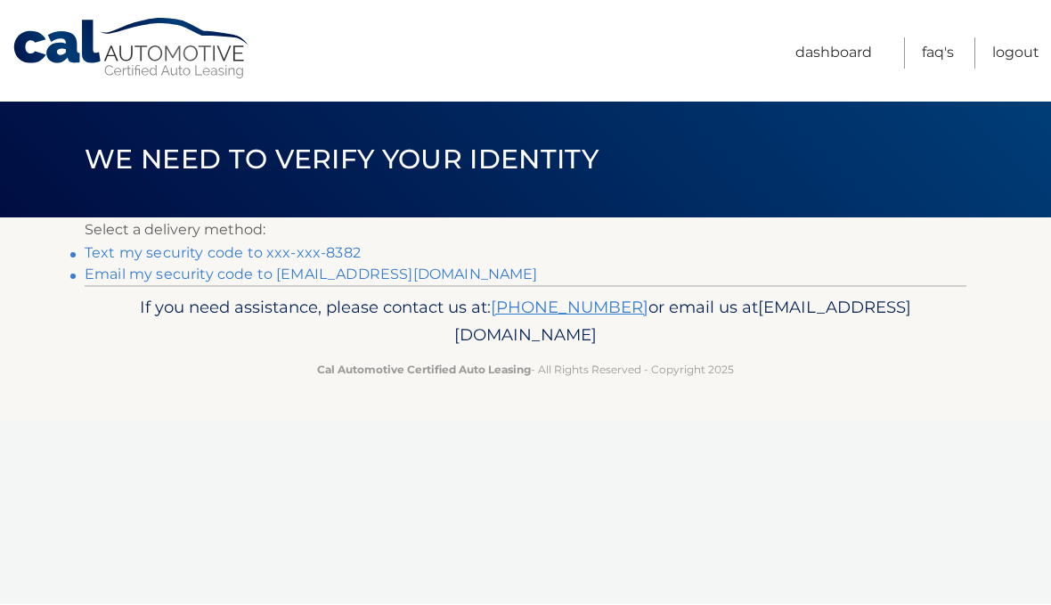
click at [396, 277] on link "Email my security code to c*******@verizon.net" at bounding box center [311, 274] width 453 height 17
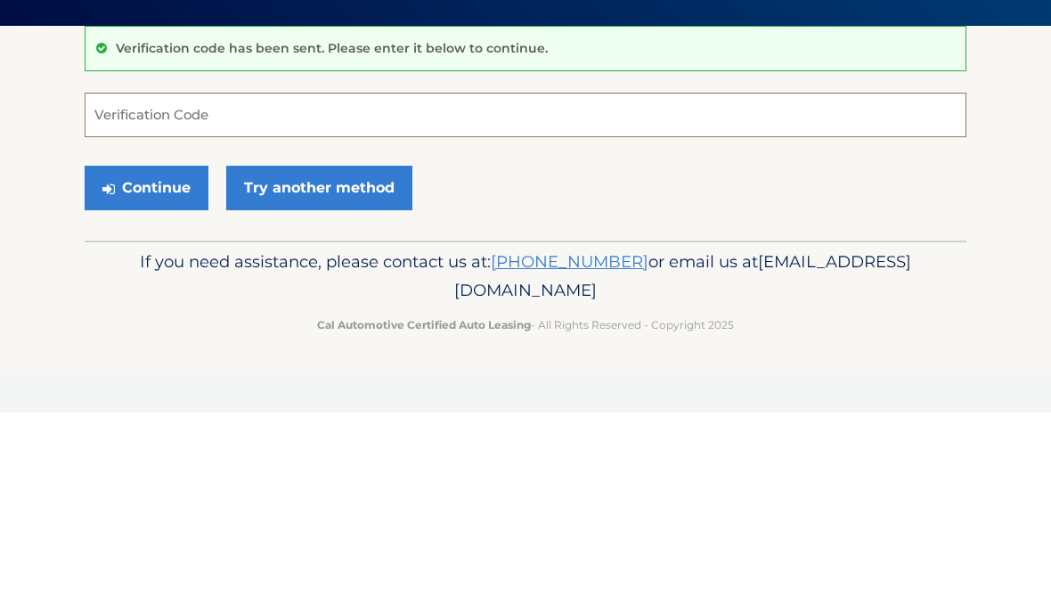
click at [782, 285] on input "Verification Code" at bounding box center [526, 307] width 882 height 45
paste input "039368"
type input "039368"
click at [167, 358] on button "Continue" at bounding box center [147, 380] width 124 height 45
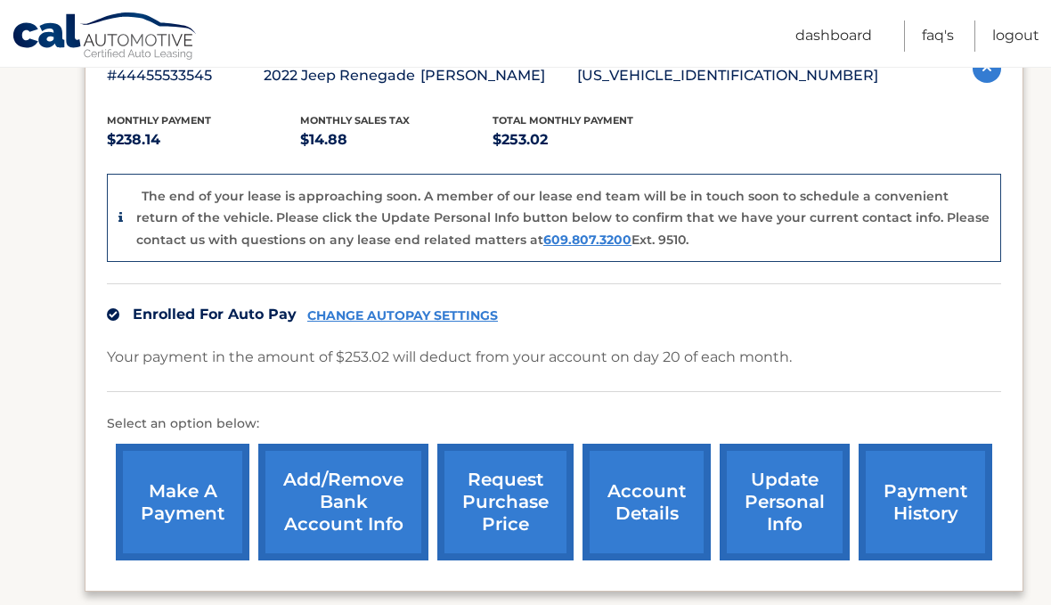
scroll to position [339, 0]
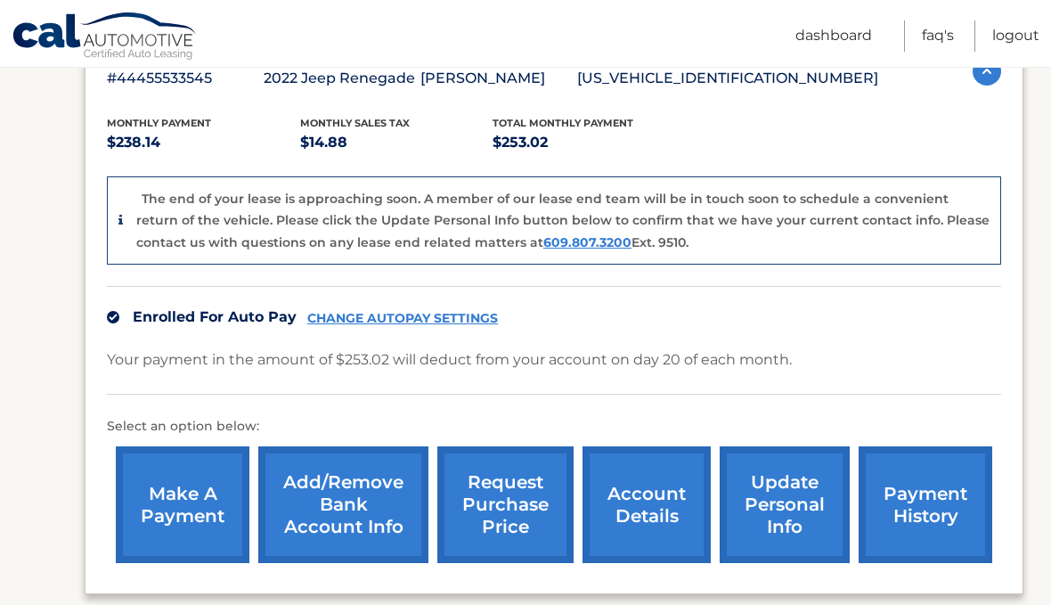
click at [533, 503] on link "request purchase price" at bounding box center [505, 504] width 136 height 117
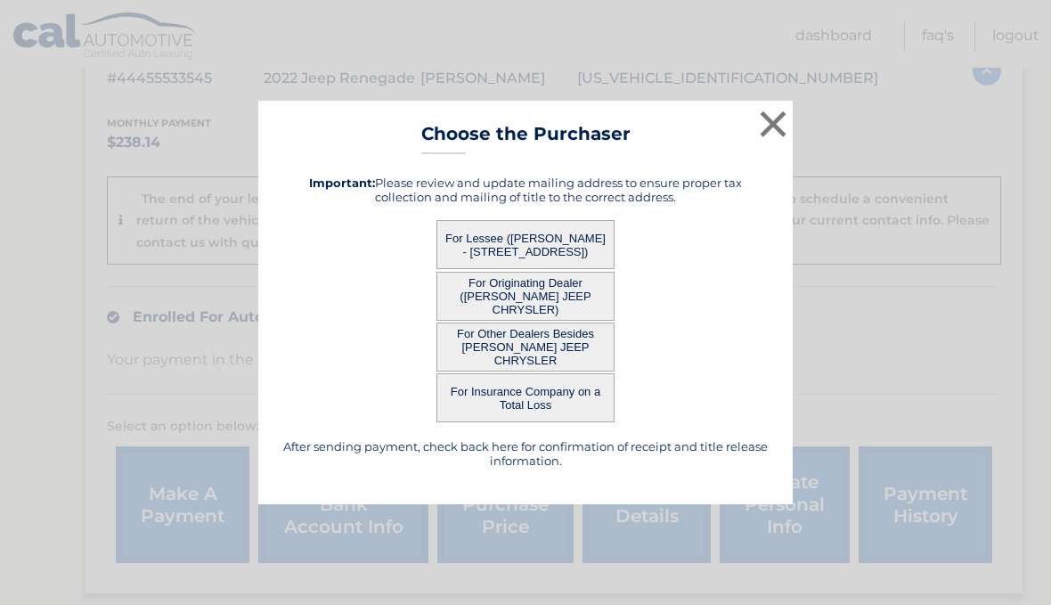
click at [585, 269] on button "For Lessee ([PERSON_NAME] - [STREET_ADDRESS])" at bounding box center [525, 244] width 178 height 49
click at [563, 269] on button "For Lessee ([PERSON_NAME] - [STREET_ADDRESS])" at bounding box center [525, 244] width 178 height 49
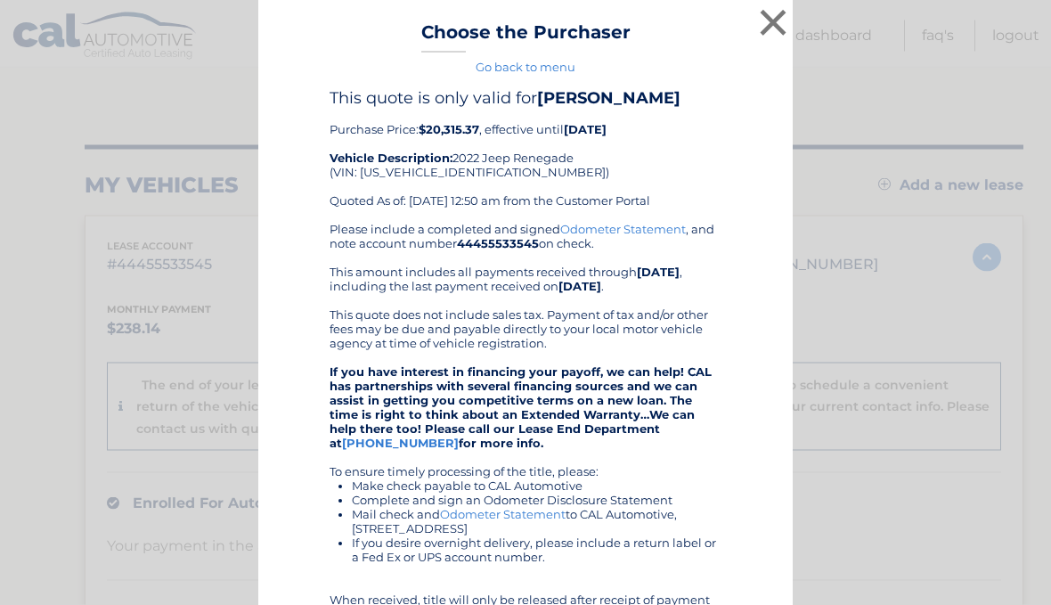
scroll to position [0, 0]
click at [948, 264] on div "× Choose the Purchaser Go back to menu After sending payment, check back here f…" at bounding box center [525, 431] width 1037 height 863
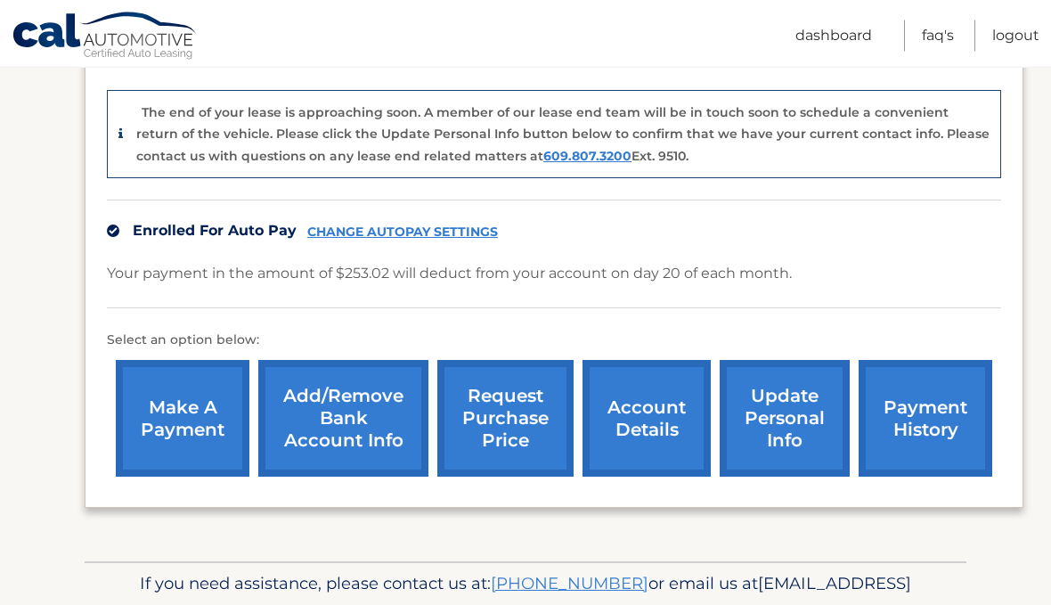
scroll to position [430, 0]
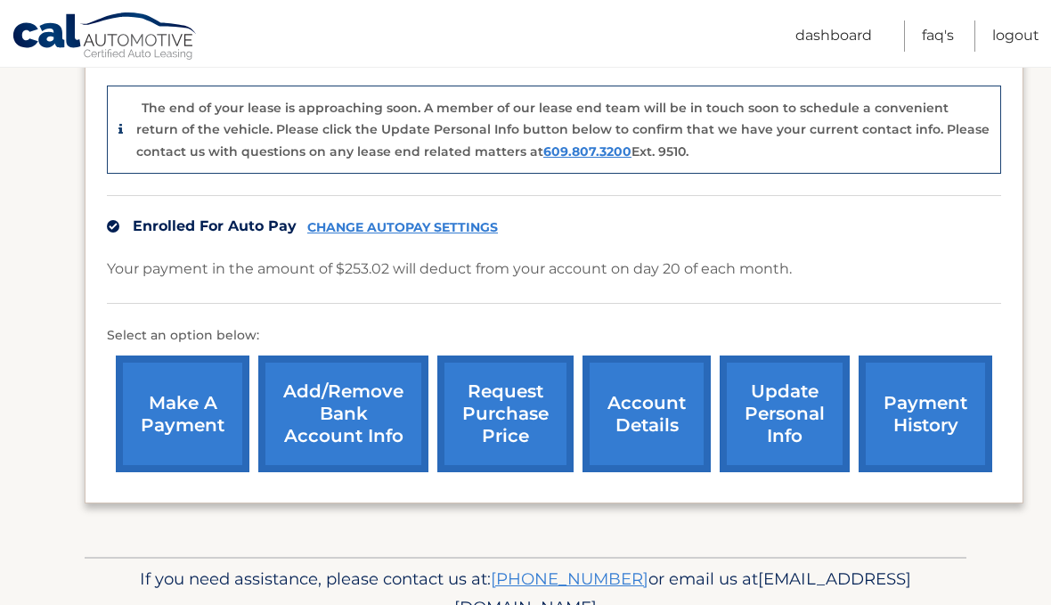
click at [645, 419] on link "account details" at bounding box center [646, 413] width 128 height 117
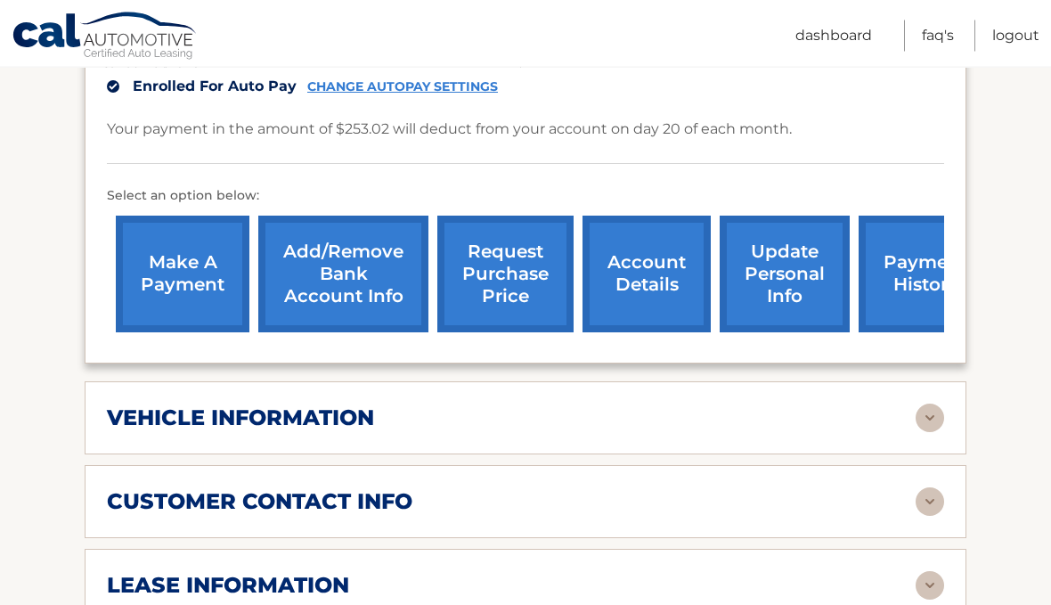
scroll to position [567, 0]
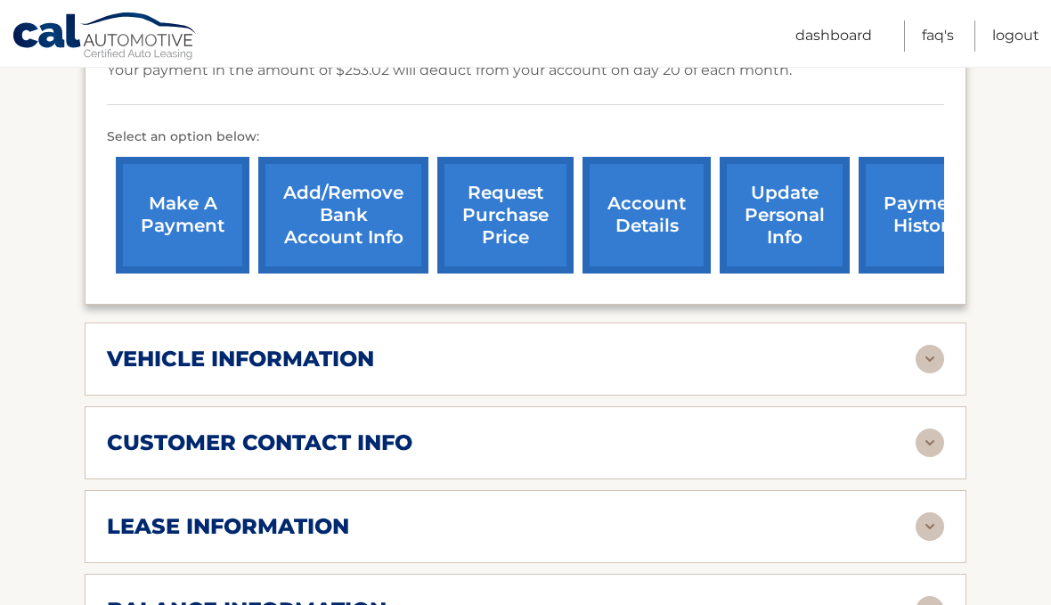
click at [937, 345] on img at bounding box center [929, 359] width 28 height 28
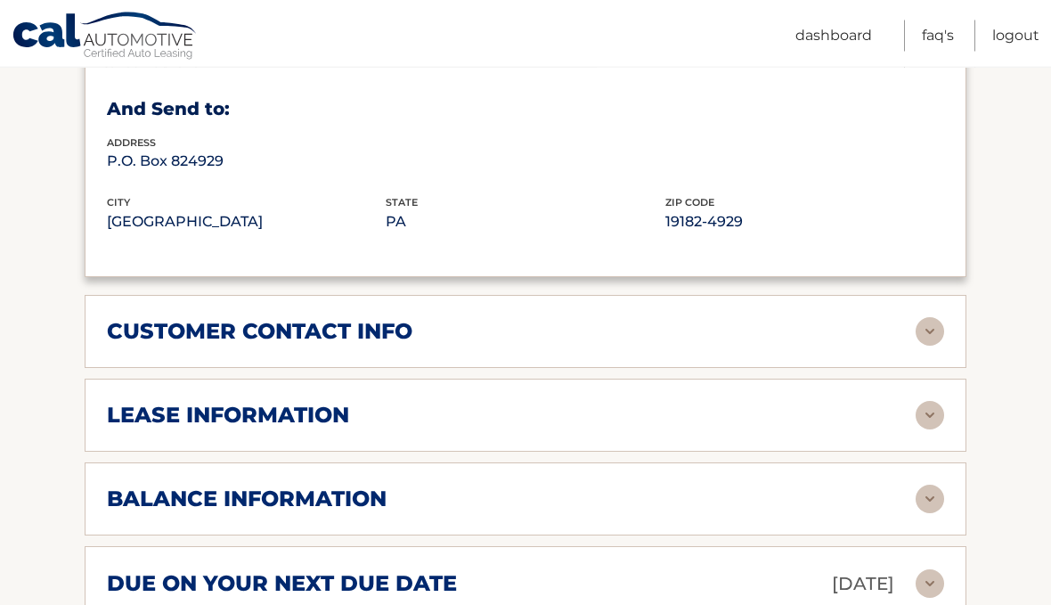
scroll to position [1108, 0]
click at [928, 401] on img at bounding box center [929, 415] width 28 height 28
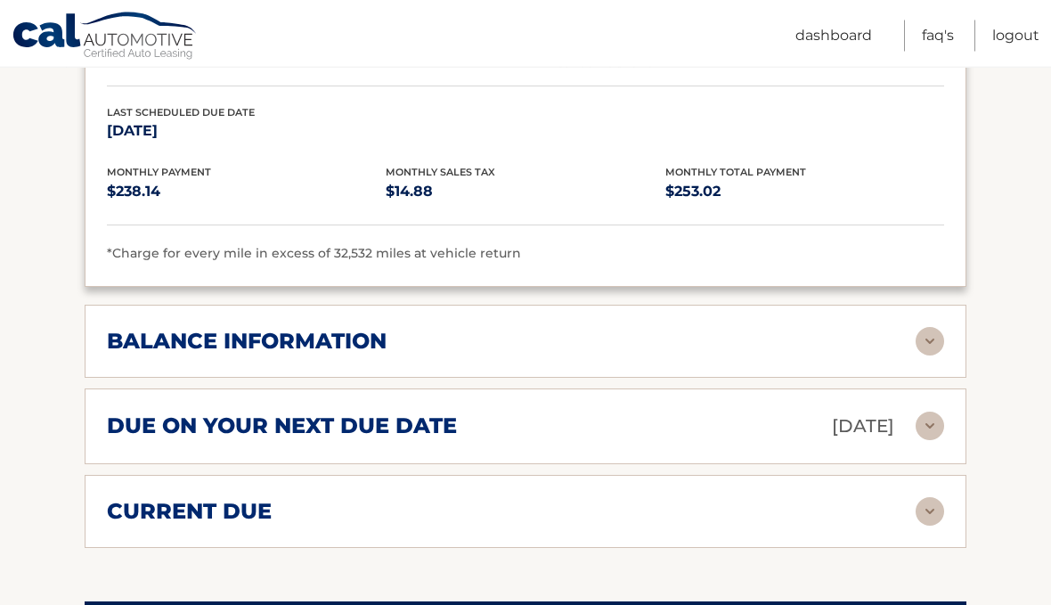
scroll to position [1626, 0]
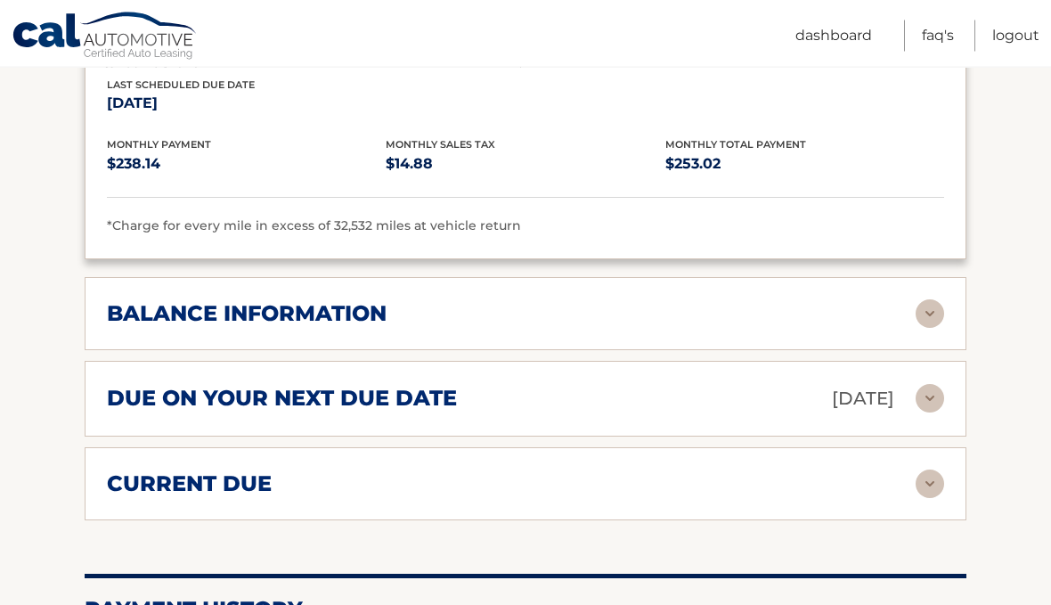
click at [929, 300] on img at bounding box center [929, 314] width 28 height 28
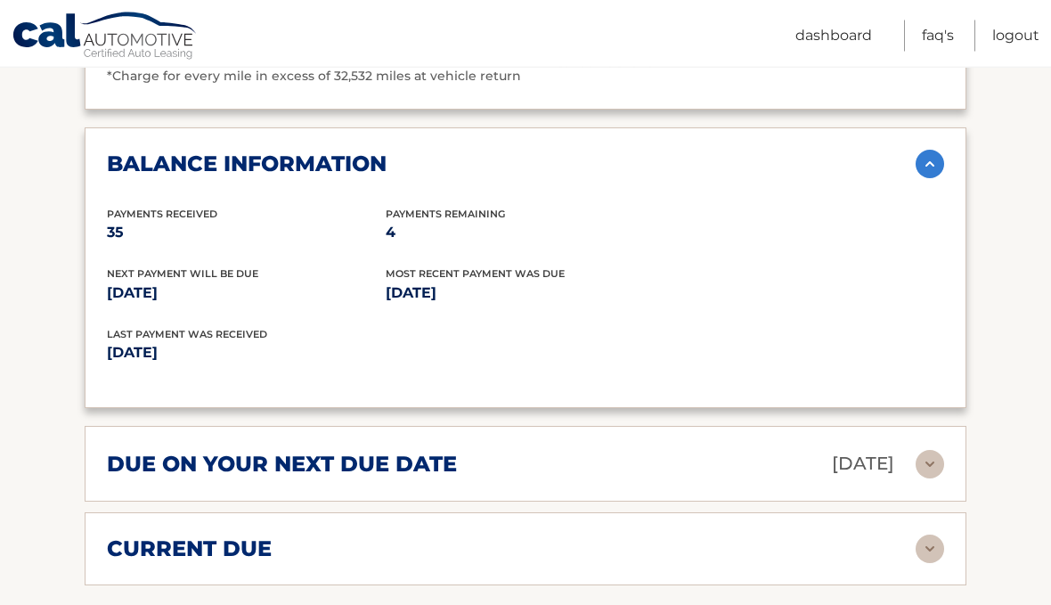
scroll to position [1778, 0]
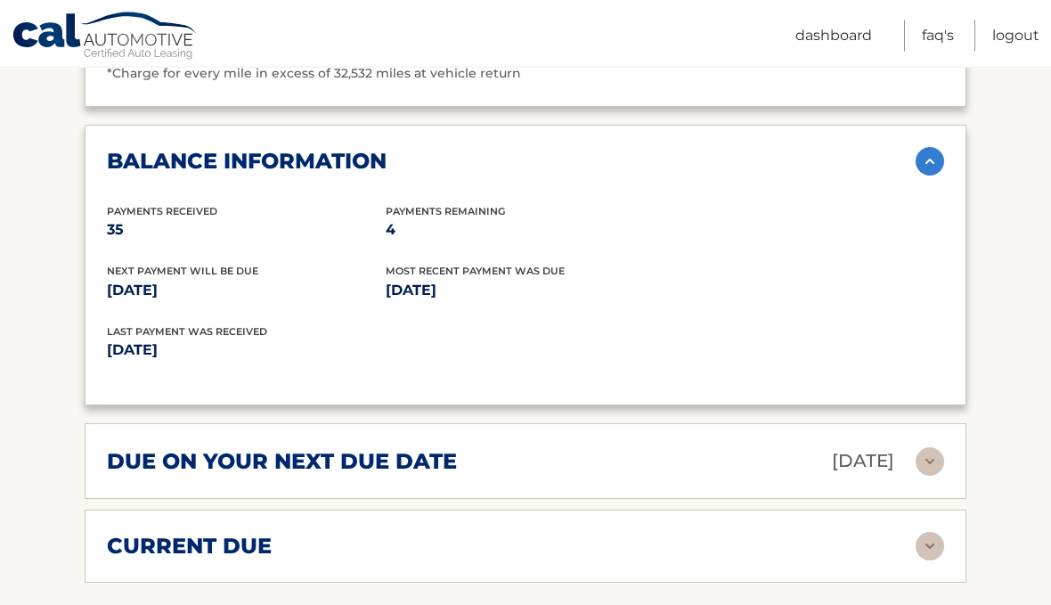
click at [937, 448] on img at bounding box center [929, 462] width 28 height 28
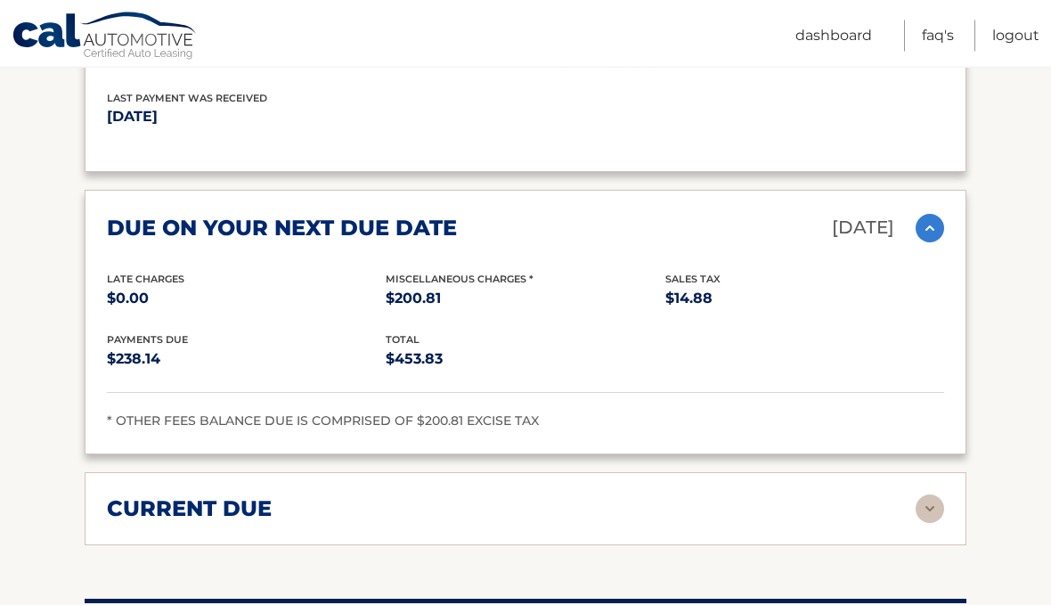
scroll to position [2015, 0]
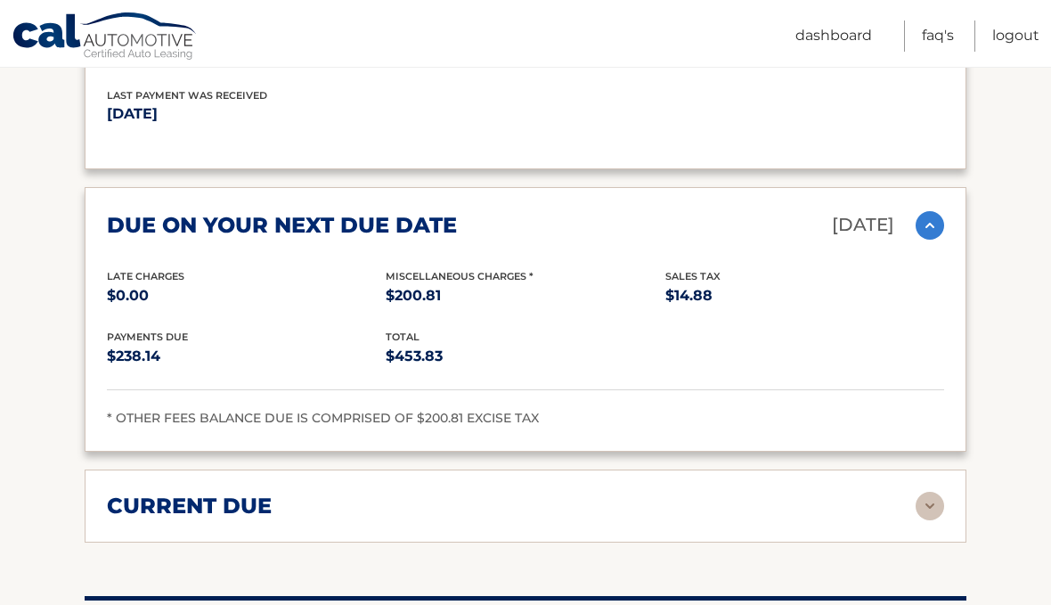
click at [865, 492] on div "current due" at bounding box center [511, 505] width 809 height 27
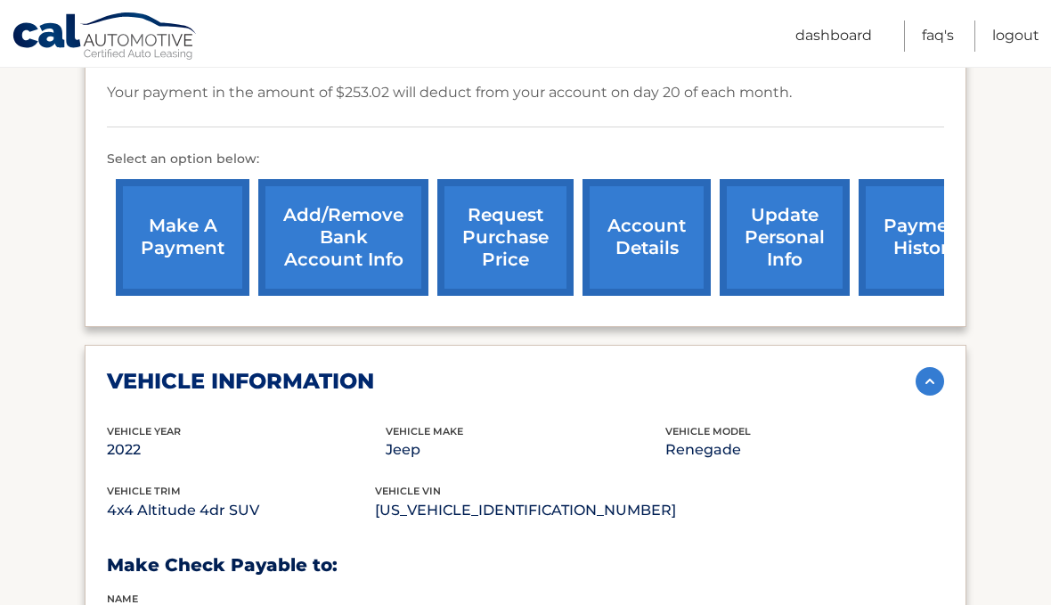
scroll to position [516, 0]
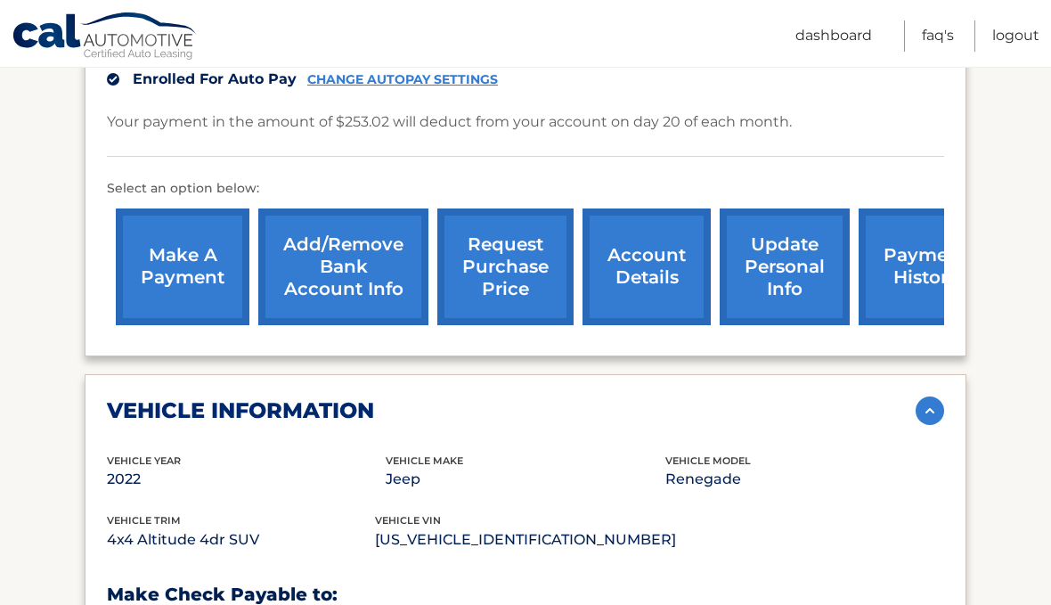
click at [551, 240] on link "request purchase price" at bounding box center [505, 266] width 136 height 117
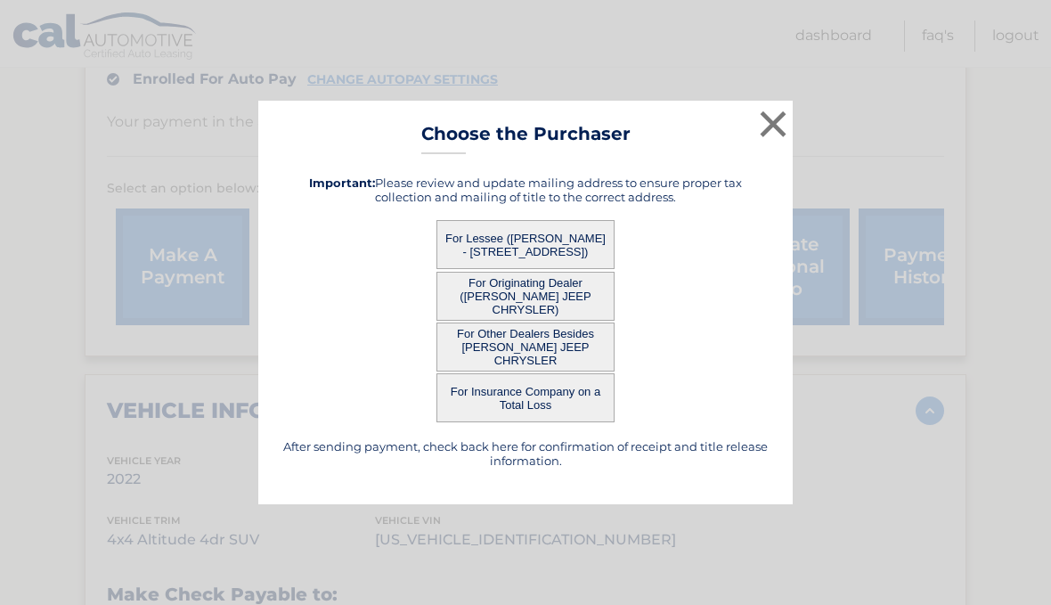
click at [591, 241] on button "For Lessee ([PERSON_NAME] - [STREET_ADDRESS])" at bounding box center [525, 244] width 178 height 49
click at [777, 126] on button "×" at bounding box center [773, 124] width 36 height 36
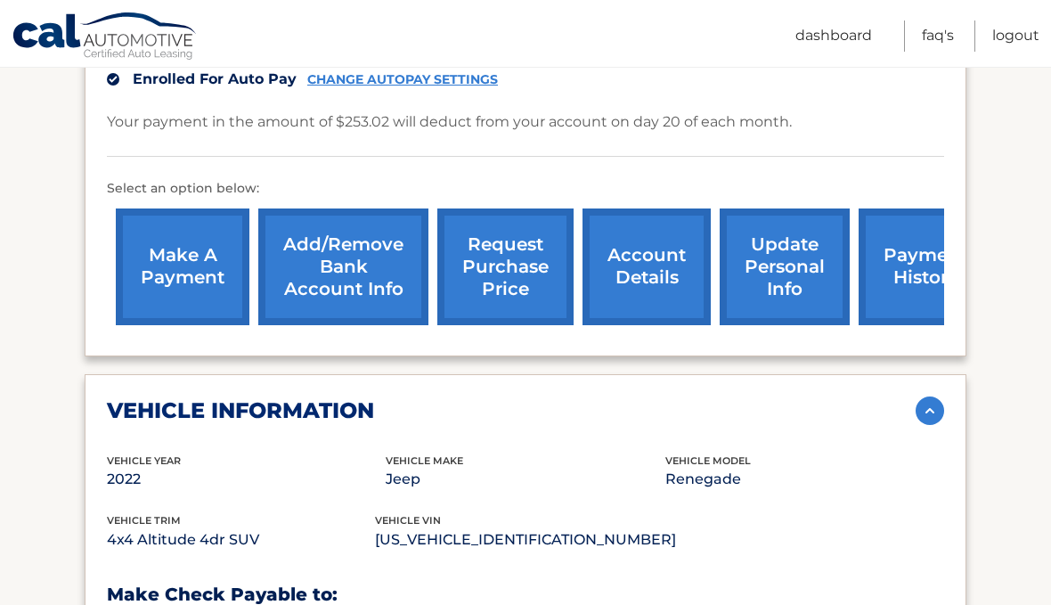
click at [552, 239] on link "request purchase price" at bounding box center [505, 266] width 136 height 117
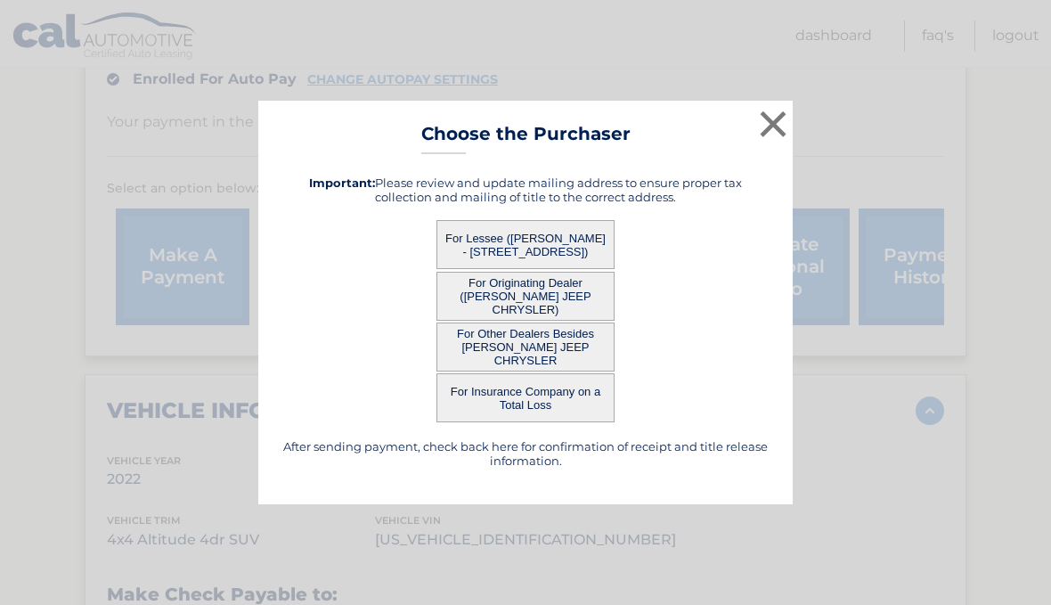
click at [568, 240] on button "For Lessee ([PERSON_NAME] - [STREET_ADDRESS])" at bounding box center [525, 244] width 178 height 49
click at [582, 237] on button "For Lessee ([PERSON_NAME] - [STREET_ADDRESS])" at bounding box center [525, 244] width 178 height 49
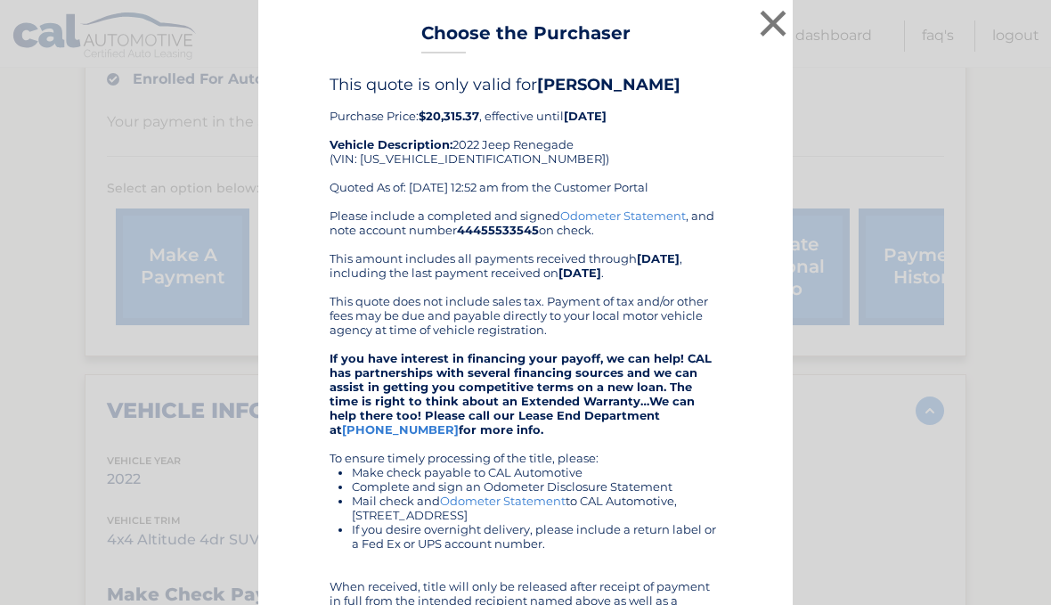
scroll to position [0, 0]
click at [769, 28] on button "×" at bounding box center [773, 23] width 36 height 36
